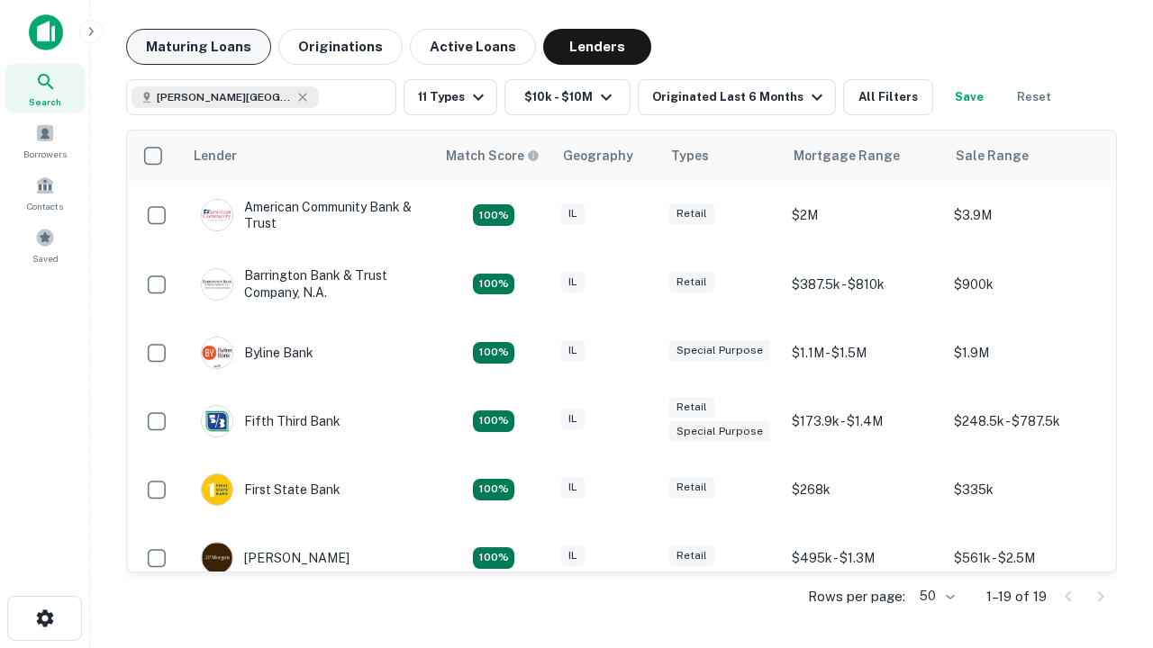
click at [198, 47] on button "Maturing Loans" at bounding box center [198, 47] width 145 height 36
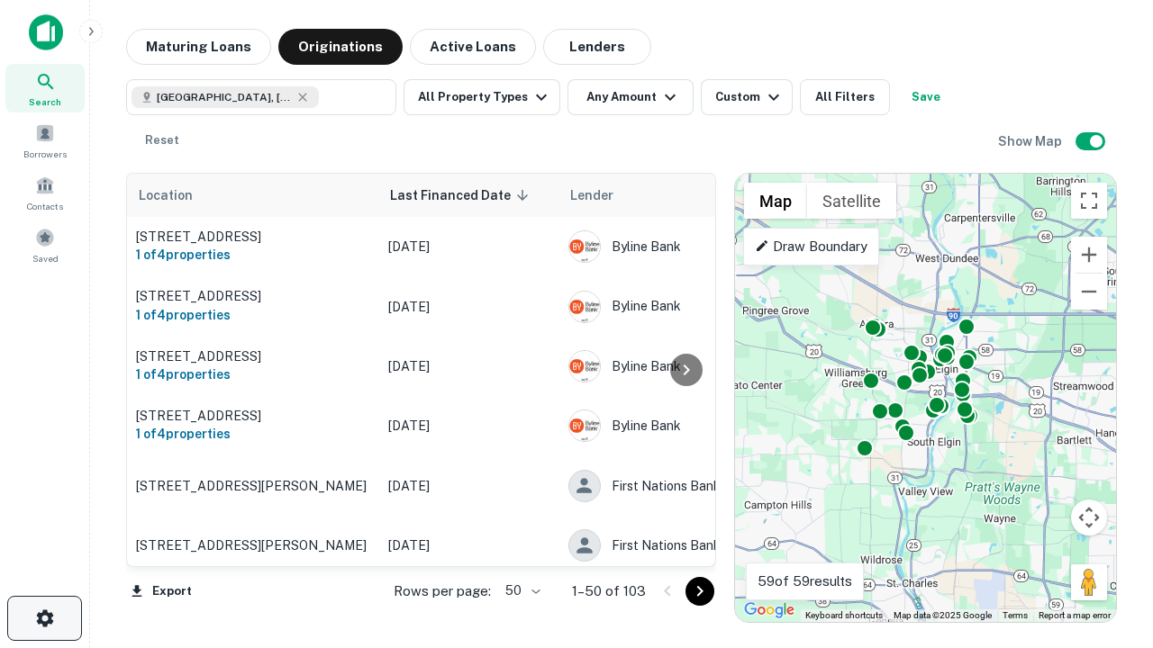
click at [44, 619] on icon "button" at bounding box center [45, 619] width 22 height 22
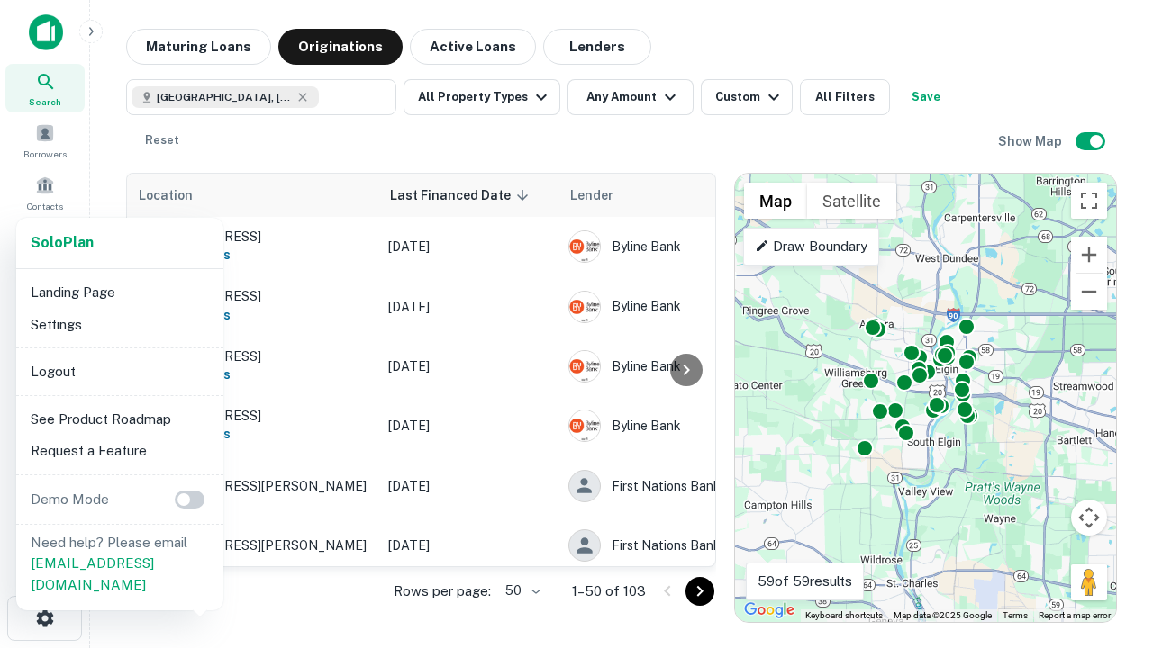
click at [119, 371] on li "Logout" at bounding box center [119, 372] width 193 height 32
